Goal: Check status: Check status

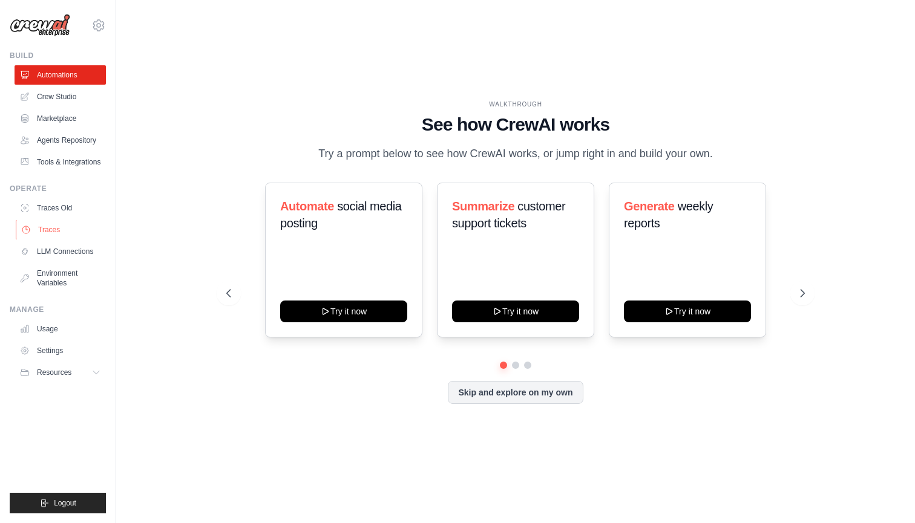
click at [45, 235] on link "Traces" at bounding box center [61, 229] width 91 height 19
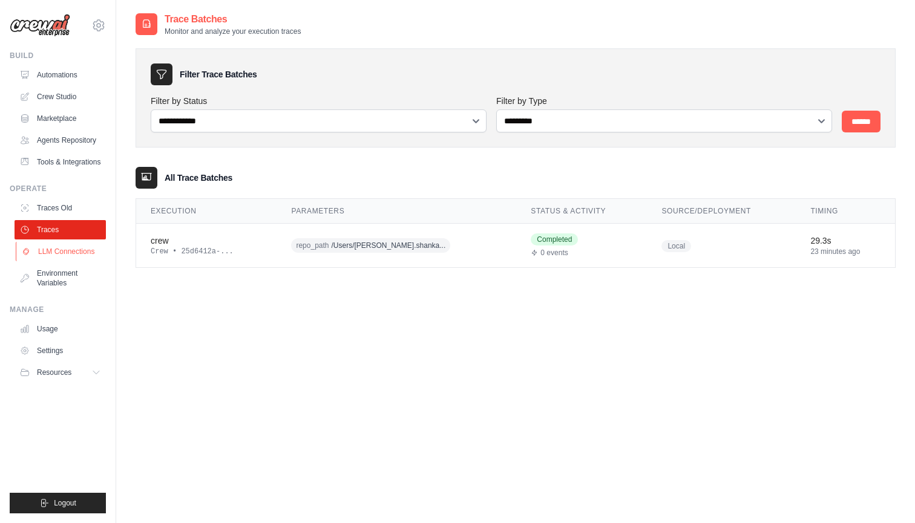
click at [65, 249] on link "LLM Connections" at bounding box center [61, 251] width 91 height 19
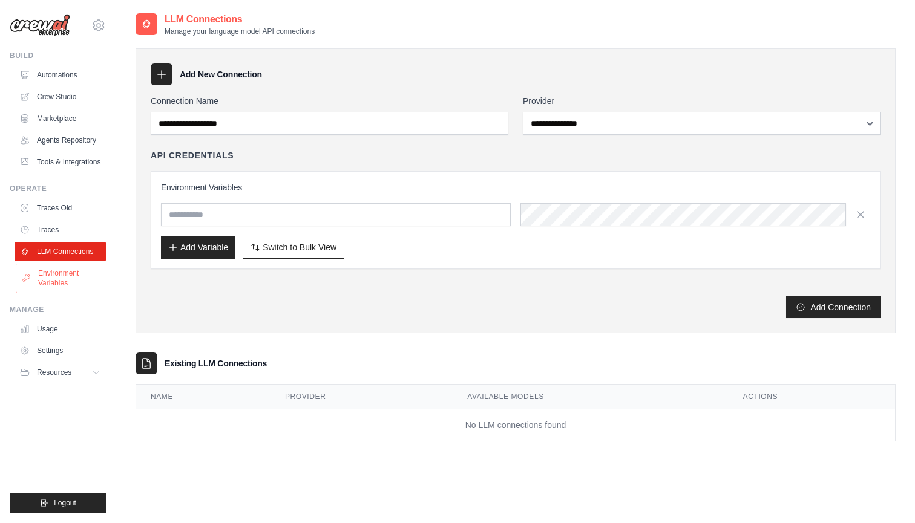
click at [53, 277] on link "Environment Variables" at bounding box center [61, 278] width 91 height 29
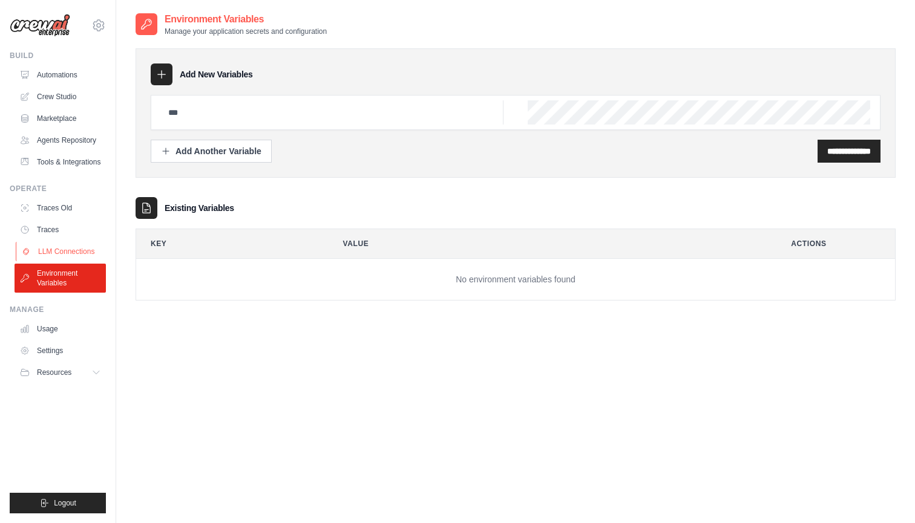
click at [54, 252] on link "LLM Connections" at bounding box center [61, 251] width 91 height 19
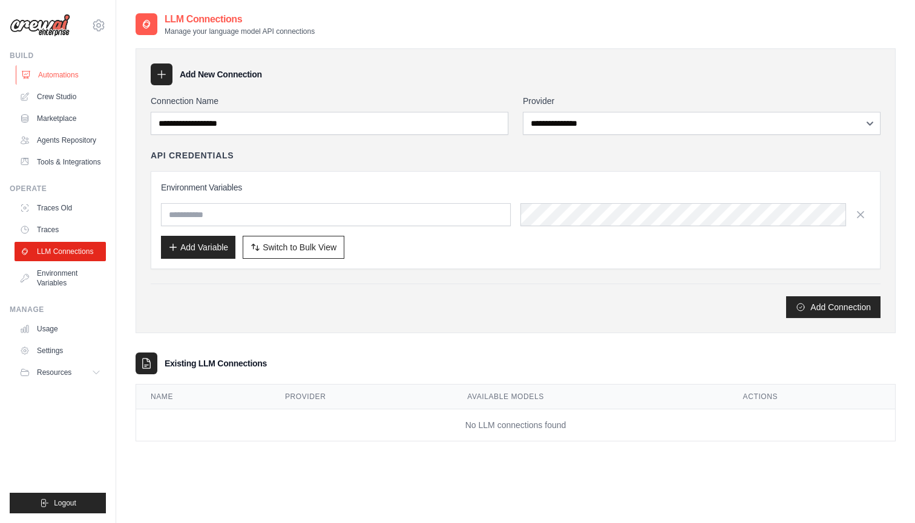
click at [59, 71] on link "Automations" at bounding box center [61, 74] width 91 height 19
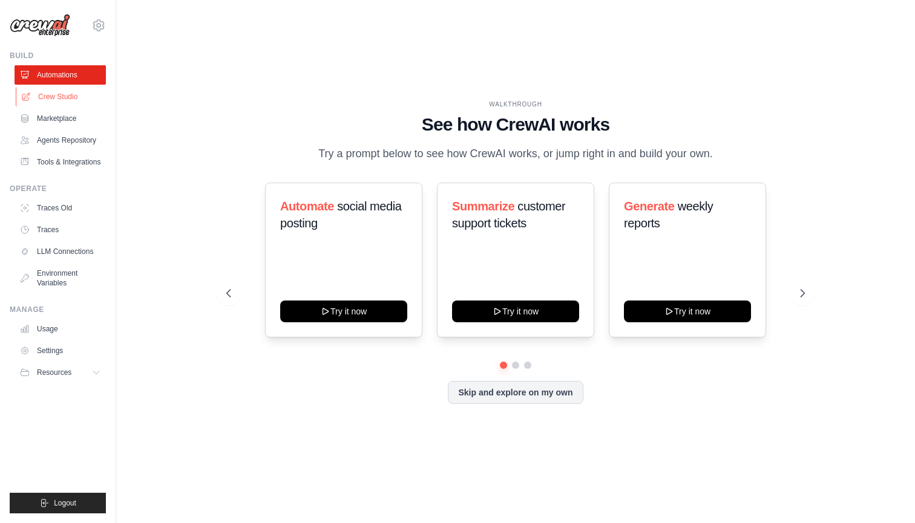
click at [57, 96] on link "Crew Studio" at bounding box center [61, 96] width 91 height 19
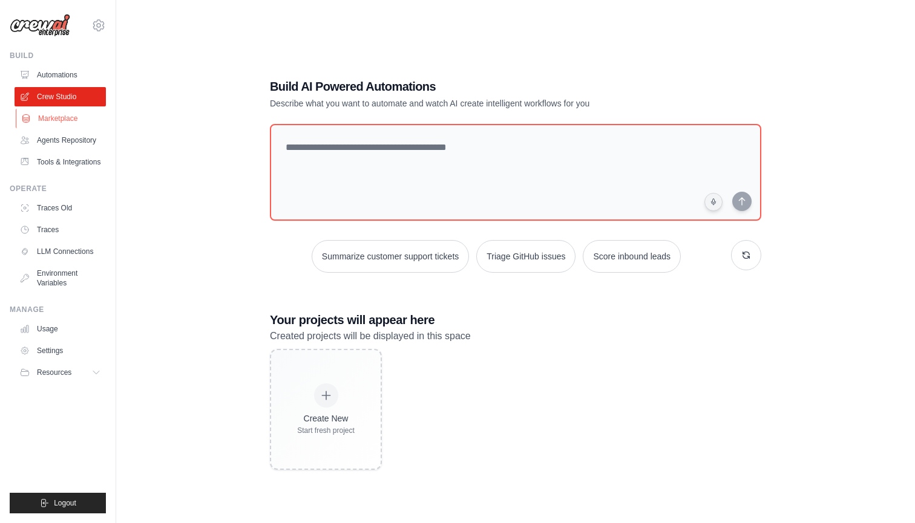
click at [57, 117] on link "Marketplace" at bounding box center [61, 118] width 91 height 19
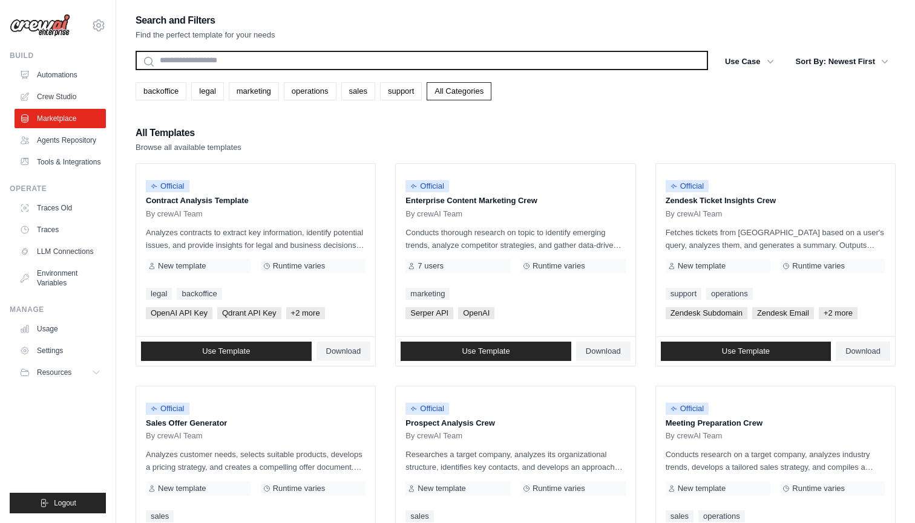
click at [276, 64] on input "text" at bounding box center [421, 60] width 572 height 19
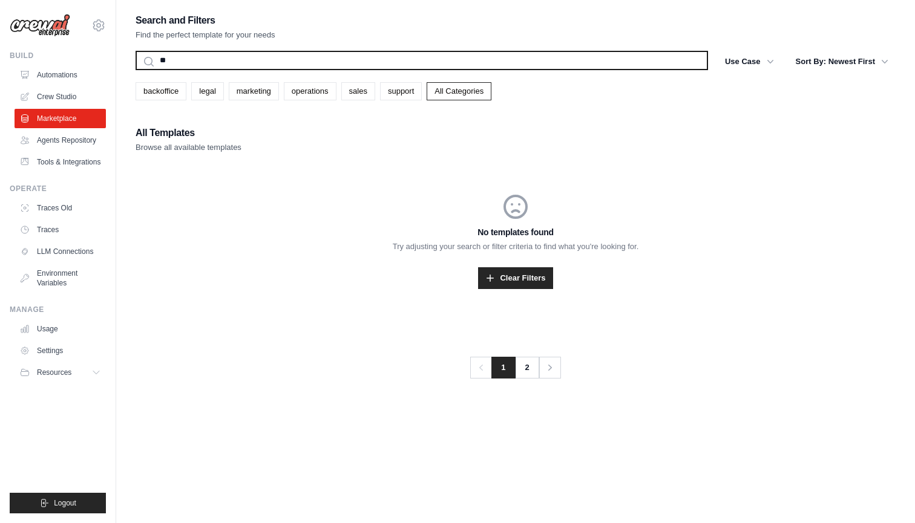
type input "*"
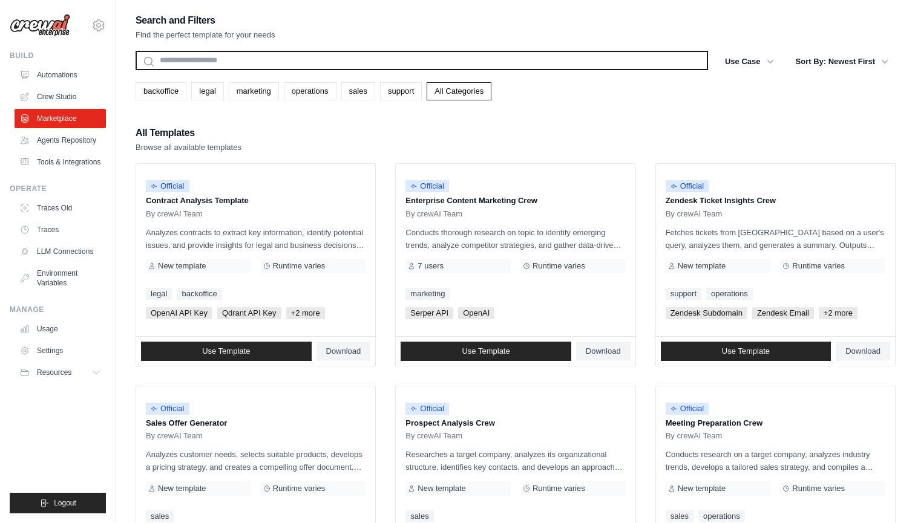
click at [243, 64] on input "text" at bounding box center [421, 60] width 572 height 19
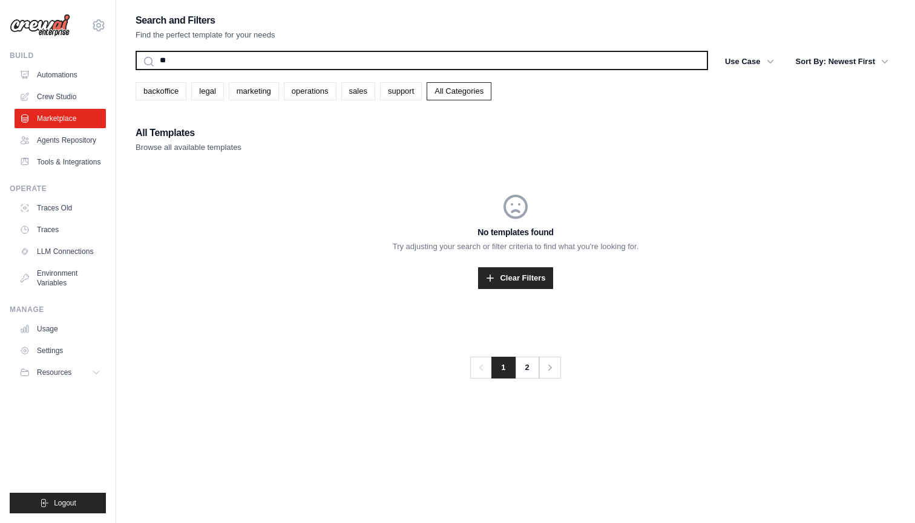
type input "*"
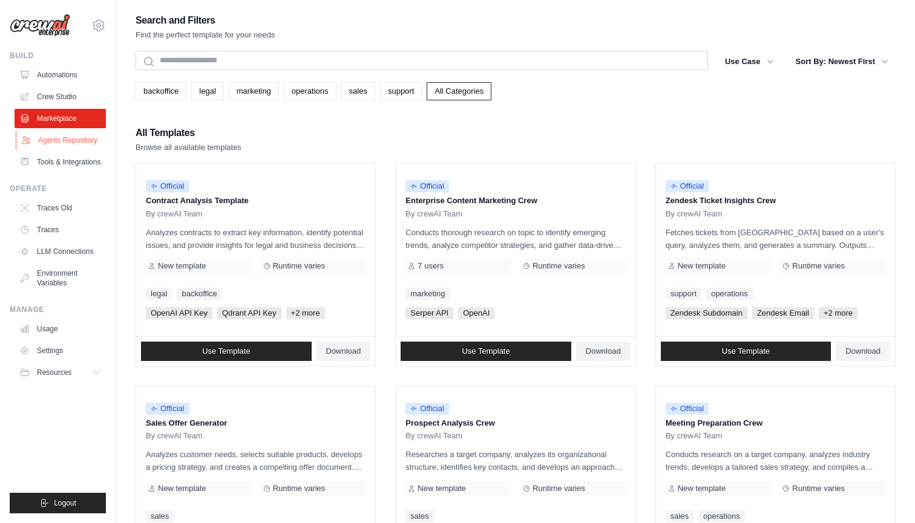
click at [92, 140] on link "Agents Repository" at bounding box center [61, 140] width 91 height 19
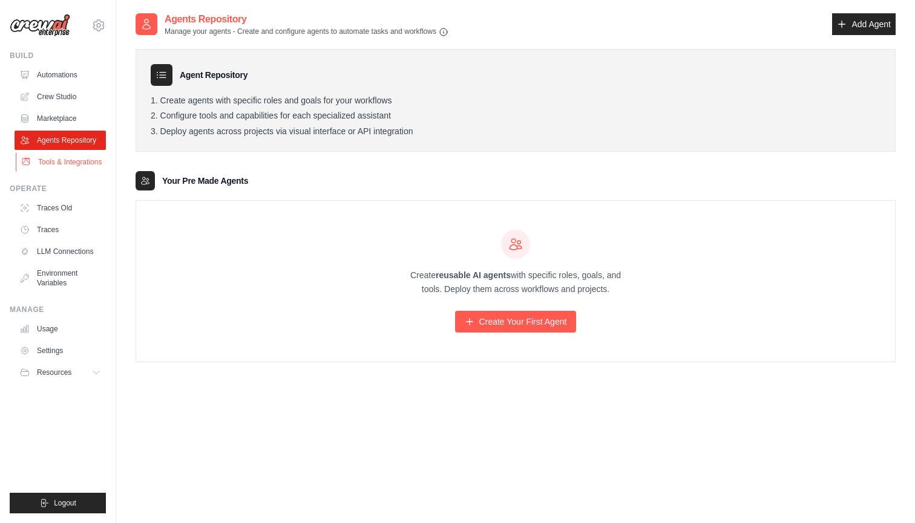
click at [68, 165] on link "Tools & Integrations" at bounding box center [61, 161] width 91 height 19
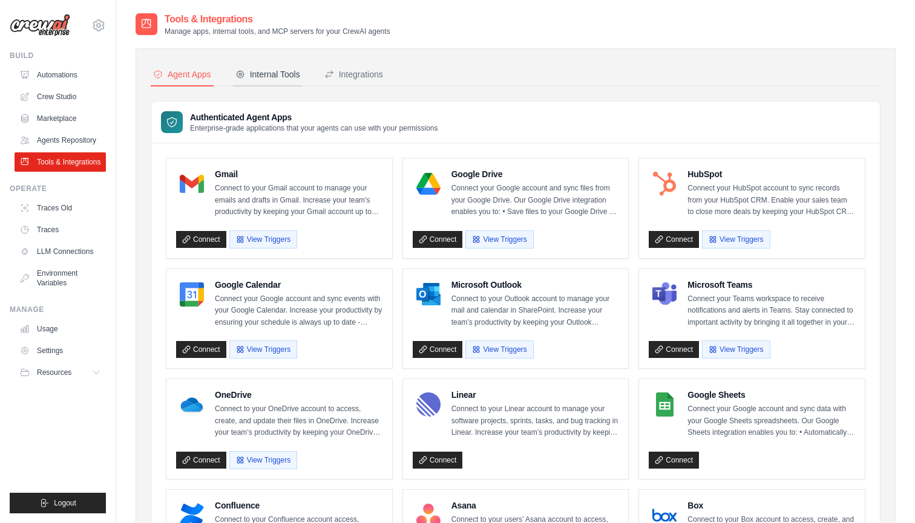
click at [272, 69] on div "Internal Tools" at bounding box center [267, 74] width 65 height 12
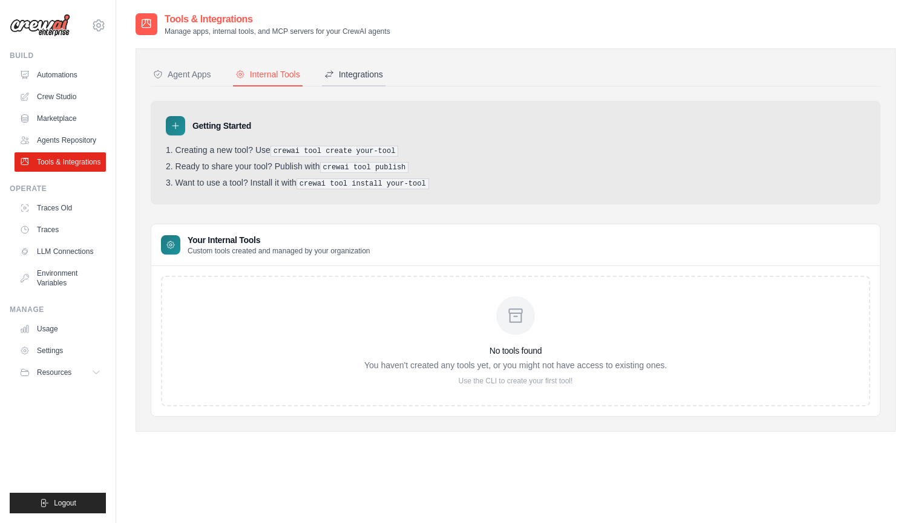
click at [347, 71] on div "Integrations" at bounding box center [353, 74] width 59 height 12
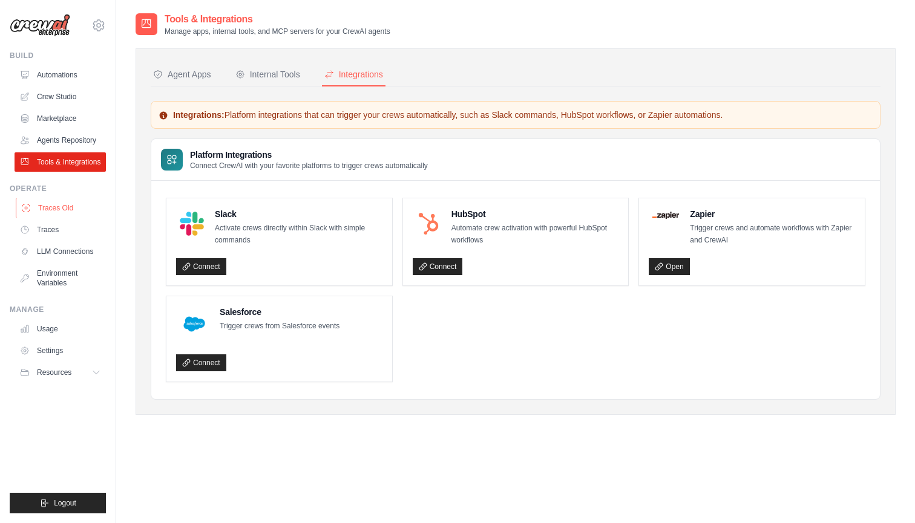
click at [60, 207] on link "Traces Old" at bounding box center [61, 207] width 91 height 19
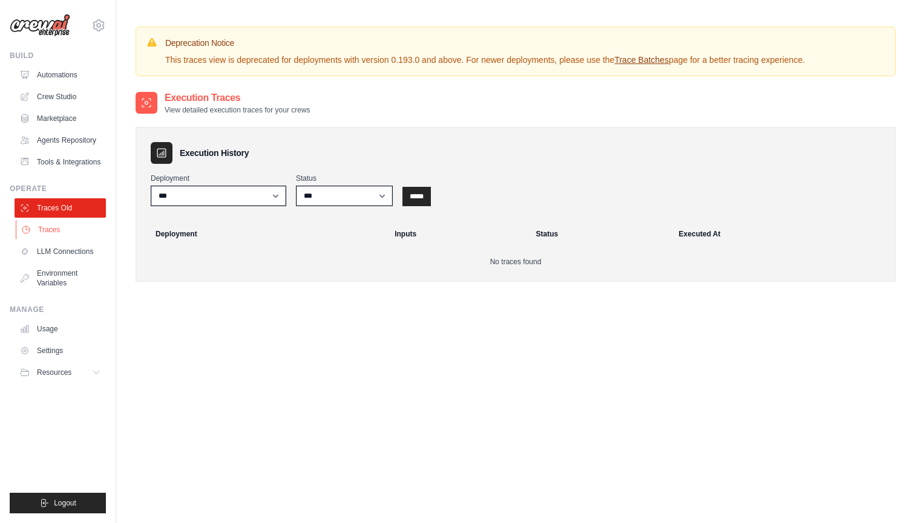
click at [59, 235] on link "Traces" at bounding box center [61, 229] width 91 height 19
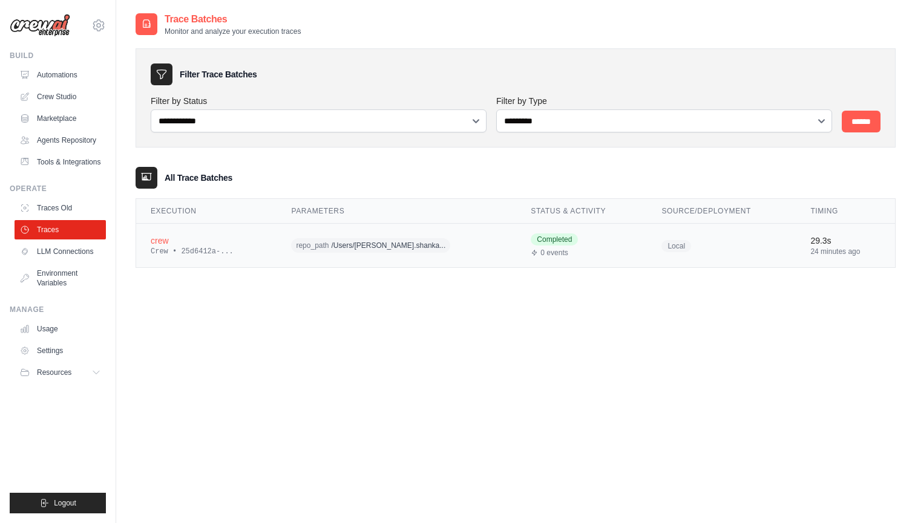
click at [233, 253] on div "Crew • 25d6412a-..." at bounding box center [206, 252] width 111 height 10
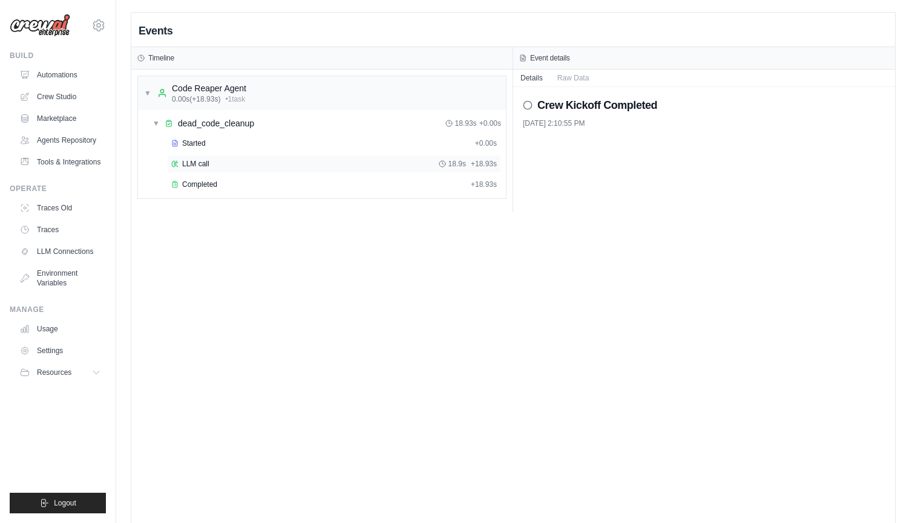
click at [218, 169] on div "LLM call 18.9s + 18.93s" at bounding box center [334, 164] width 334 height 18
click at [218, 186] on div "Completed" at bounding box center [318, 185] width 295 height 10
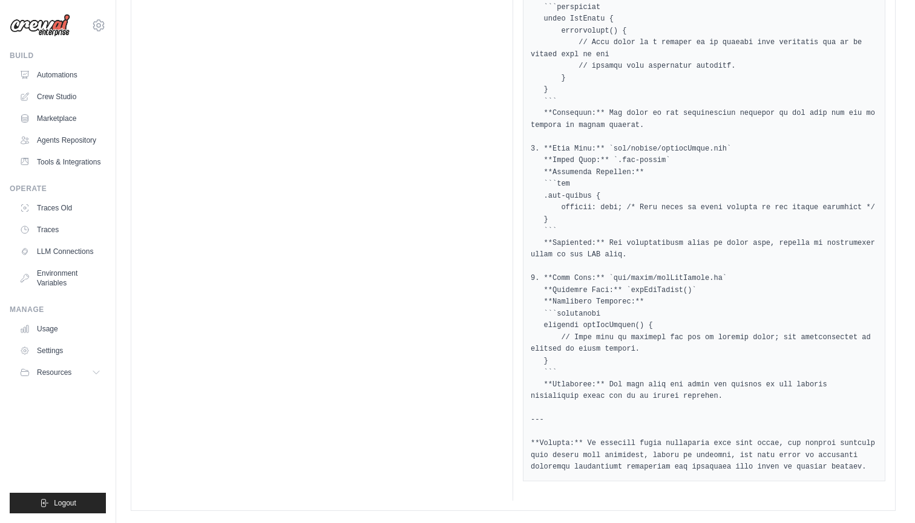
scroll to position [788, 0]
